Goal: Task Accomplishment & Management: Complete application form

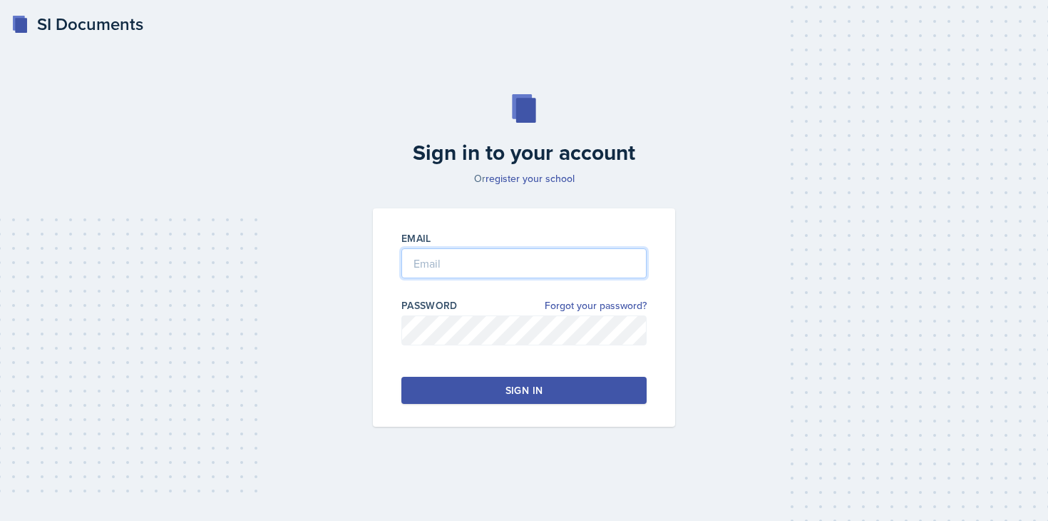
click at [545, 275] on input "email" at bounding box center [523, 263] width 245 height 30
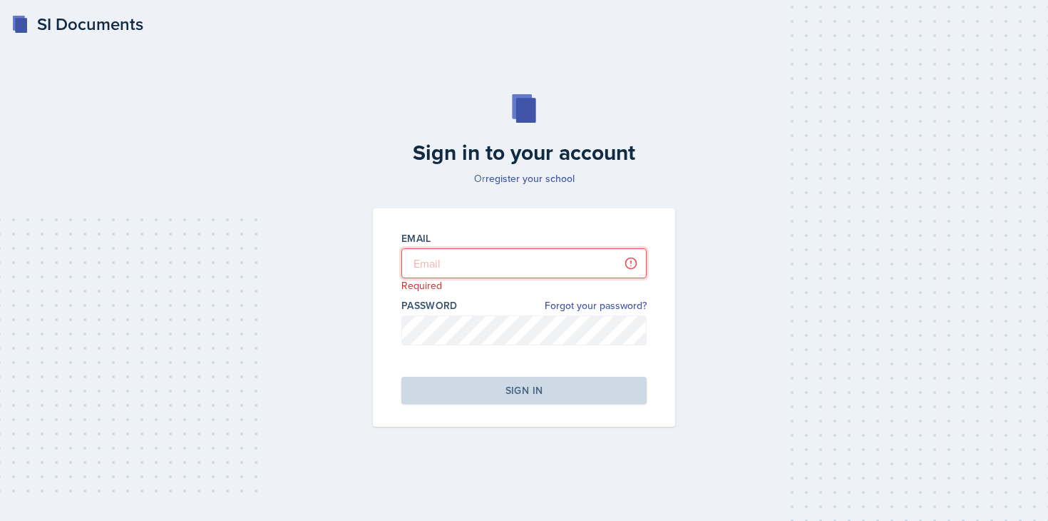
type input "[PERSON_NAME][EMAIL_ADDRESS][DOMAIN_NAME]"
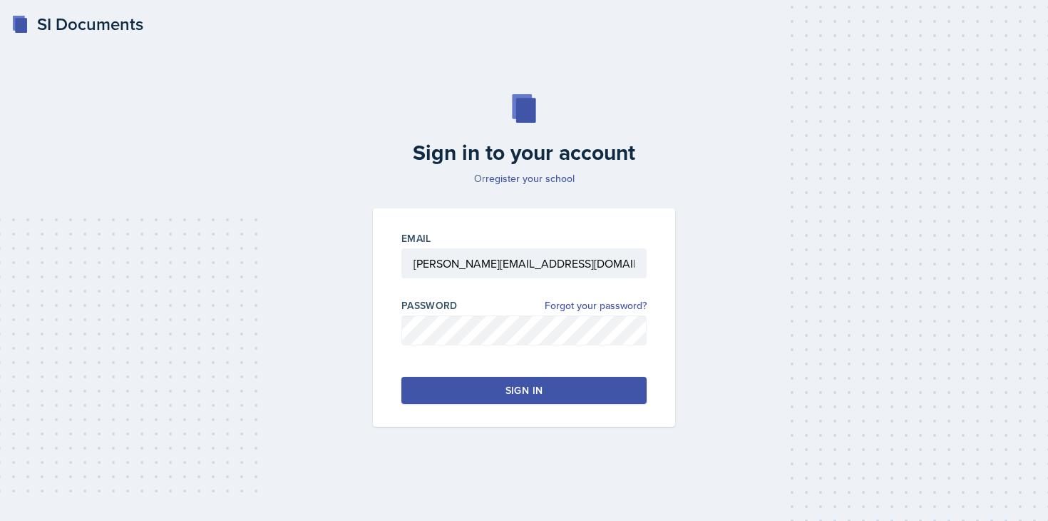
click at [535, 384] on div "Sign in" at bounding box center [524, 390] width 37 height 14
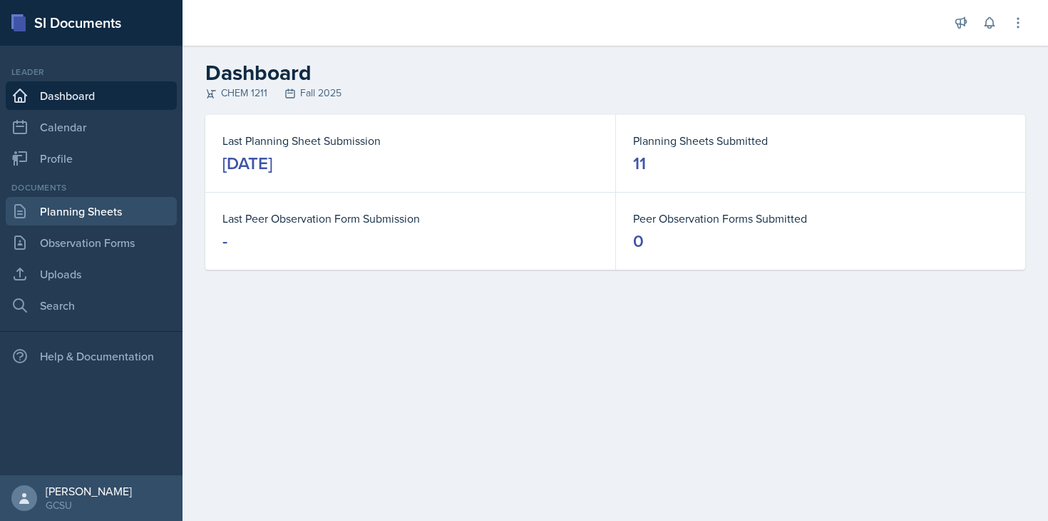
click at [88, 215] on link "Planning Sheets" at bounding box center [91, 211] width 171 height 29
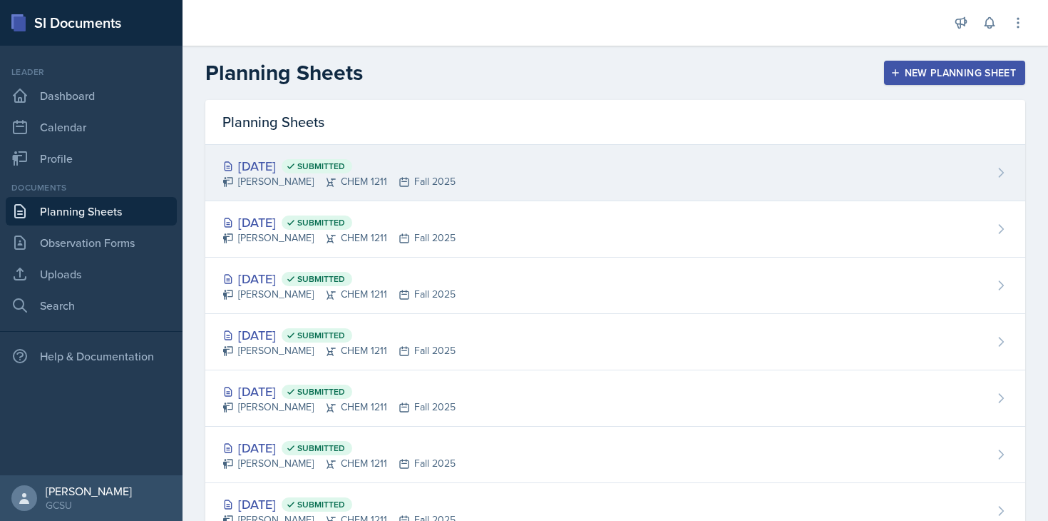
click at [526, 185] on div "[DATE] Submitted [PERSON_NAME] CHEM 1211 Fall 2025" at bounding box center [615, 173] width 820 height 56
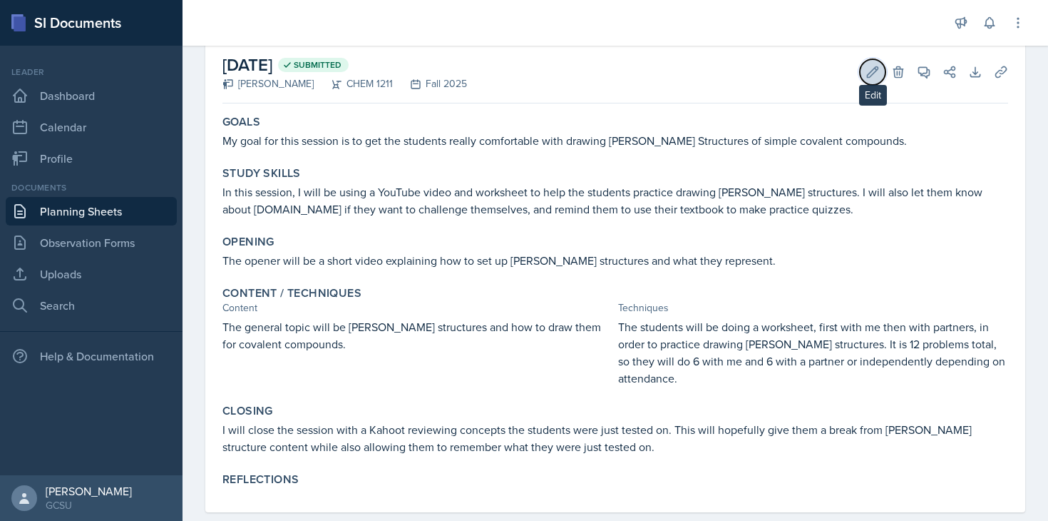
click at [777, 79] on button "Edit" at bounding box center [873, 72] width 26 height 26
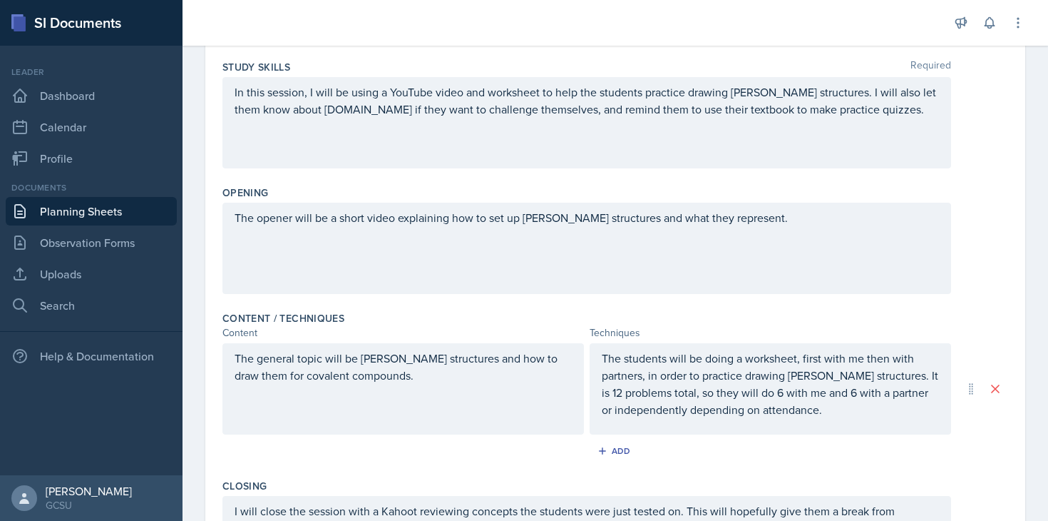
scroll to position [447, 0]
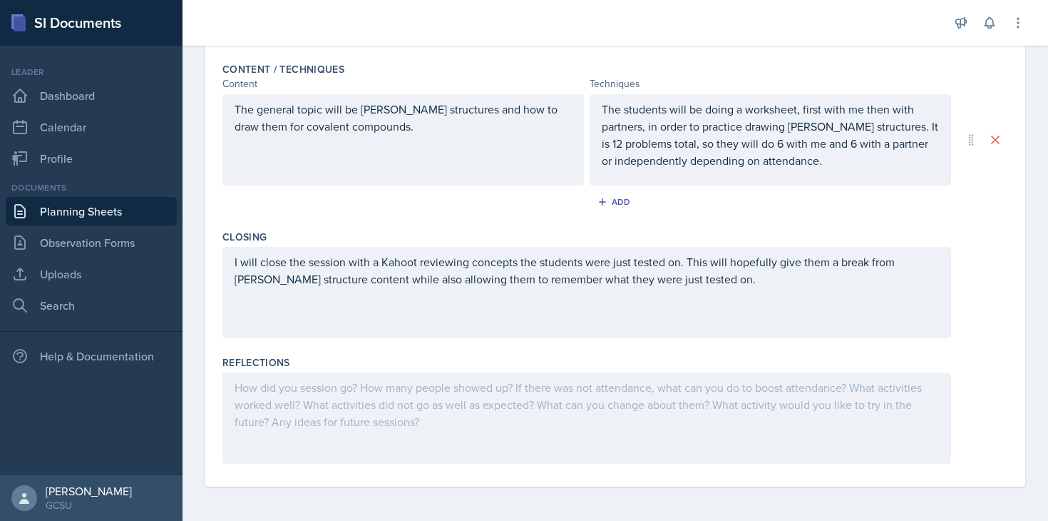
click at [493, 421] on div at bounding box center [586, 417] width 729 height 91
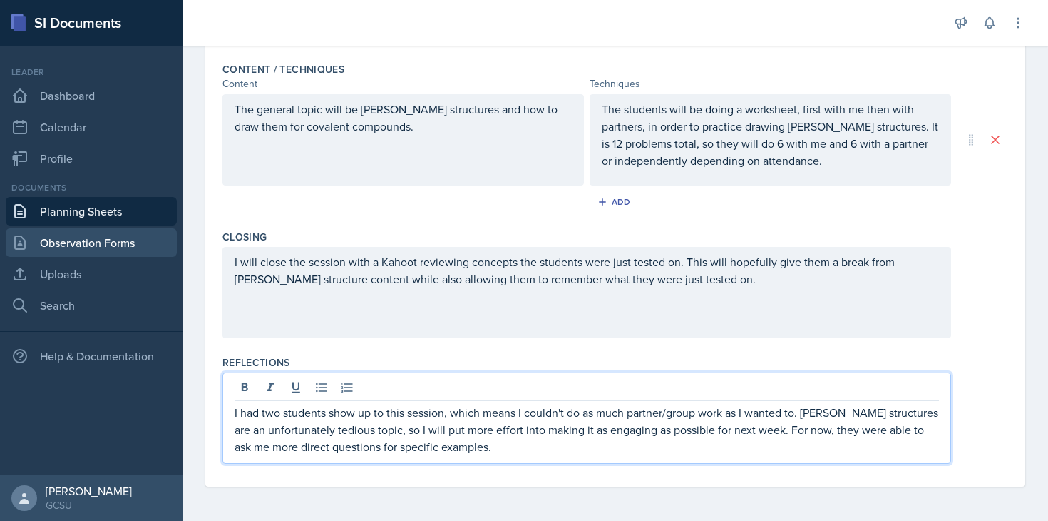
click at [126, 237] on link "Observation Forms" at bounding box center [91, 242] width 171 height 29
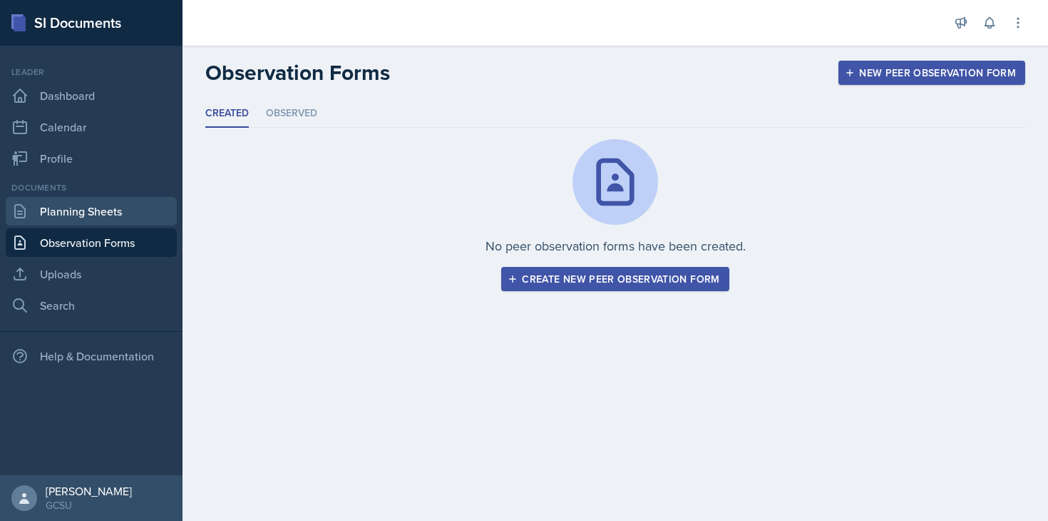
click at [128, 222] on link "Planning Sheets" at bounding box center [91, 211] width 171 height 29
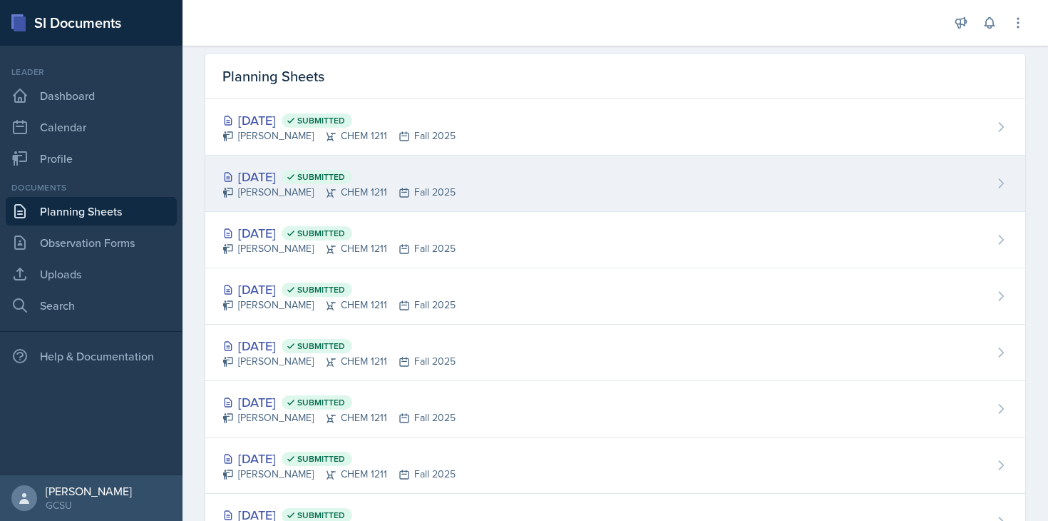
scroll to position [48, 0]
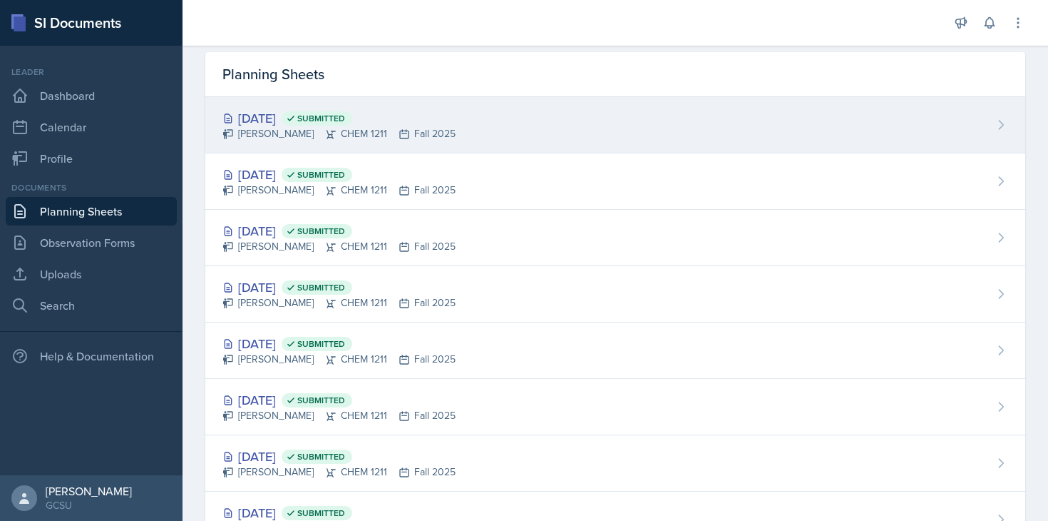
click at [480, 140] on div "[DATE] Submitted [PERSON_NAME] CHEM 1211 Fall 2025" at bounding box center [615, 125] width 820 height 56
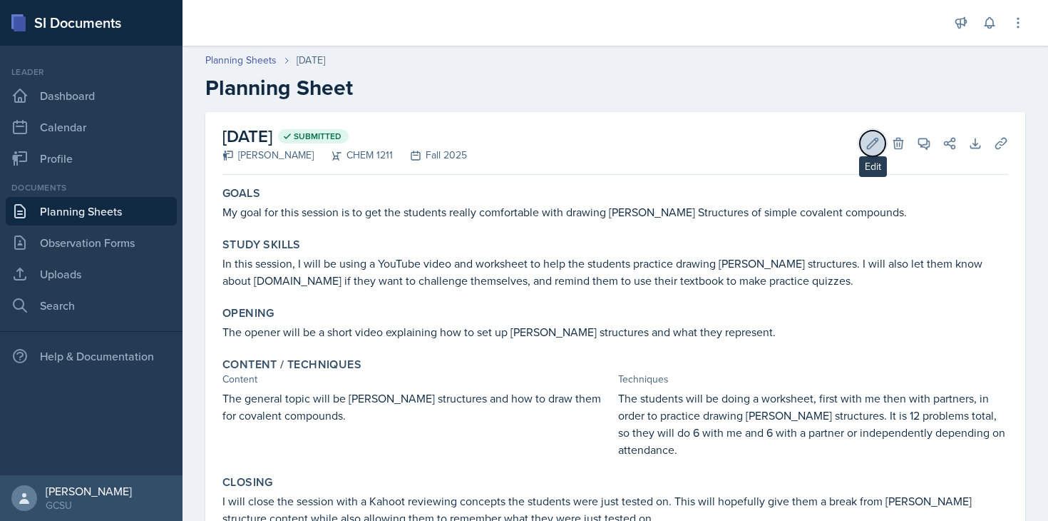
click at [777, 138] on icon at bounding box center [873, 143] width 14 height 14
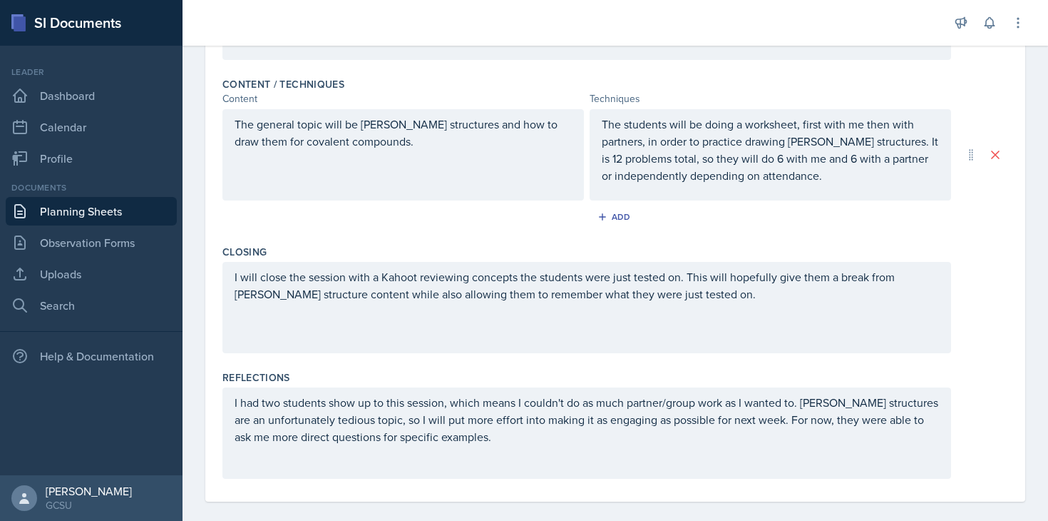
scroll to position [447, 0]
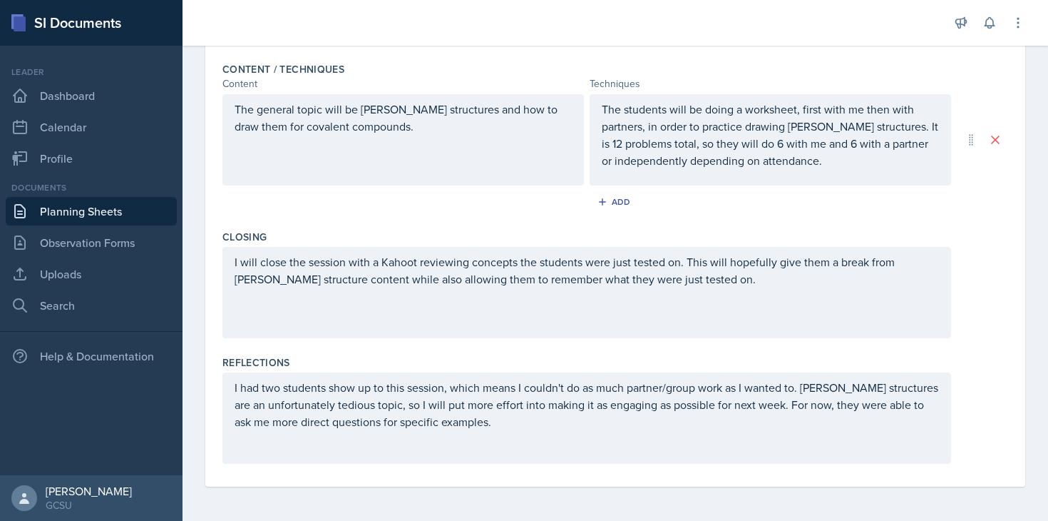
click at [504, 426] on p "I had two students show up to this session, which means I couldn't do as much p…" at bounding box center [587, 404] width 705 height 51
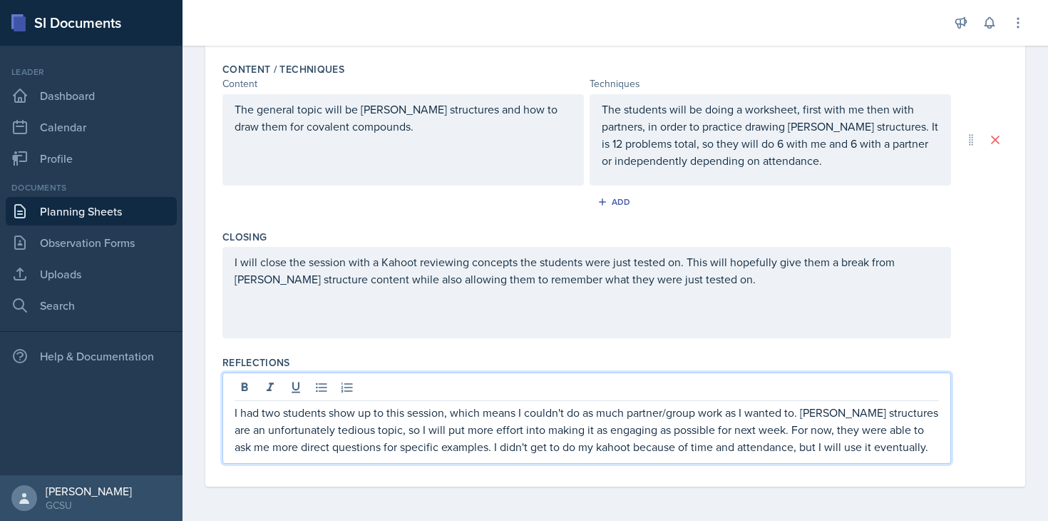
scroll to position [0, 0]
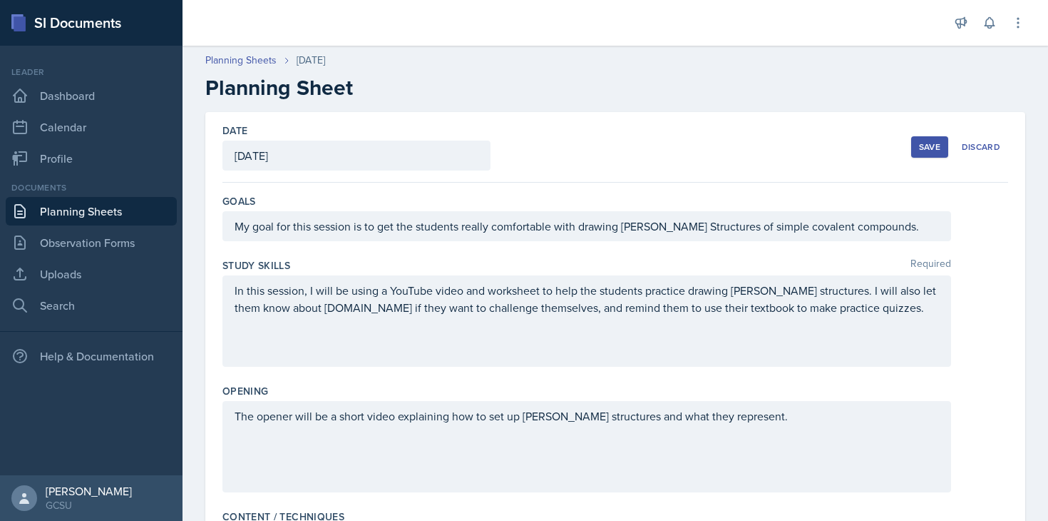
click at [777, 140] on button "Save" at bounding box center [929, 146] width 37 height 21
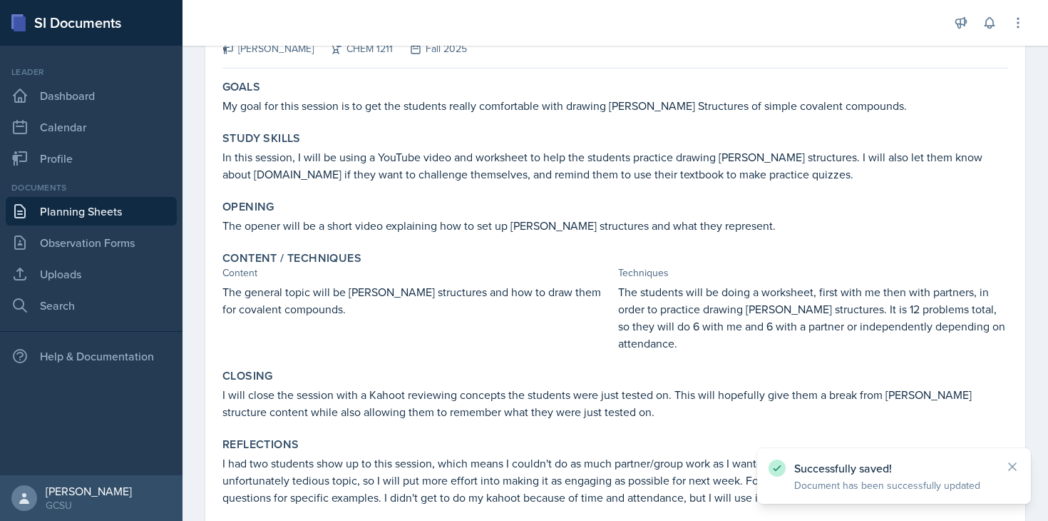
scroll to position [148, 0]
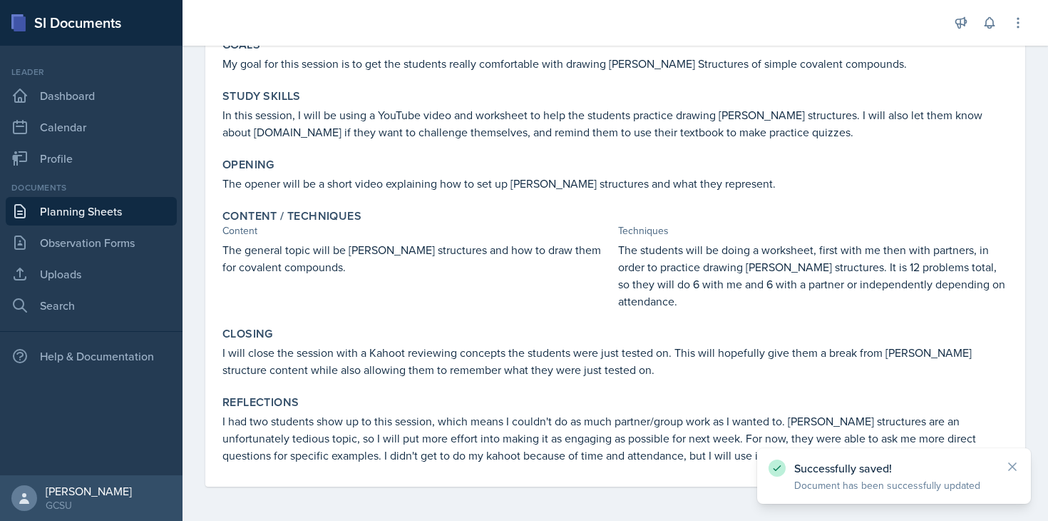
click at [777, 466] on div "Successfully saved! Document has been successfully updated" at bounding box center [894, 476] width 274 height 56
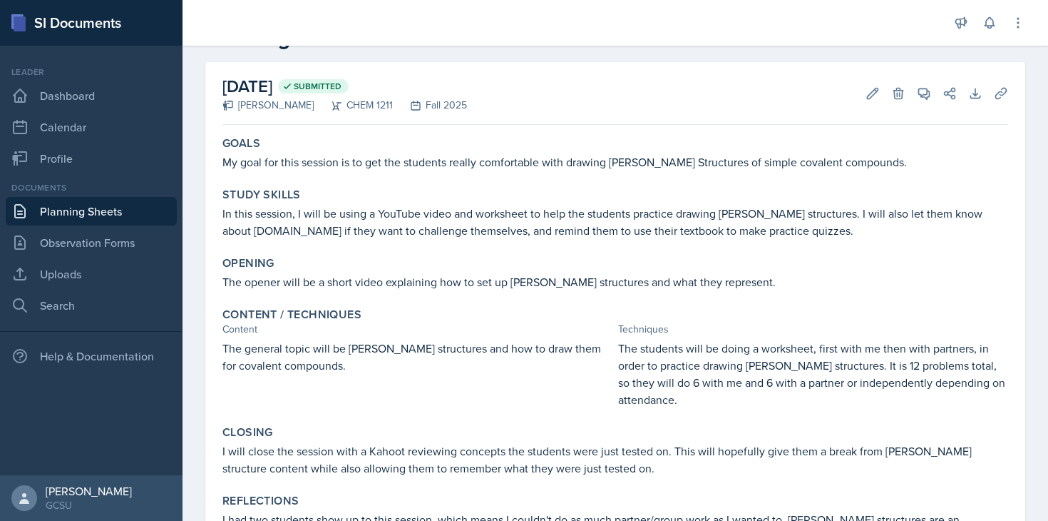
scroll to position [0, 0]
